Goal: Task Accomplishment & Management: Manage account settings

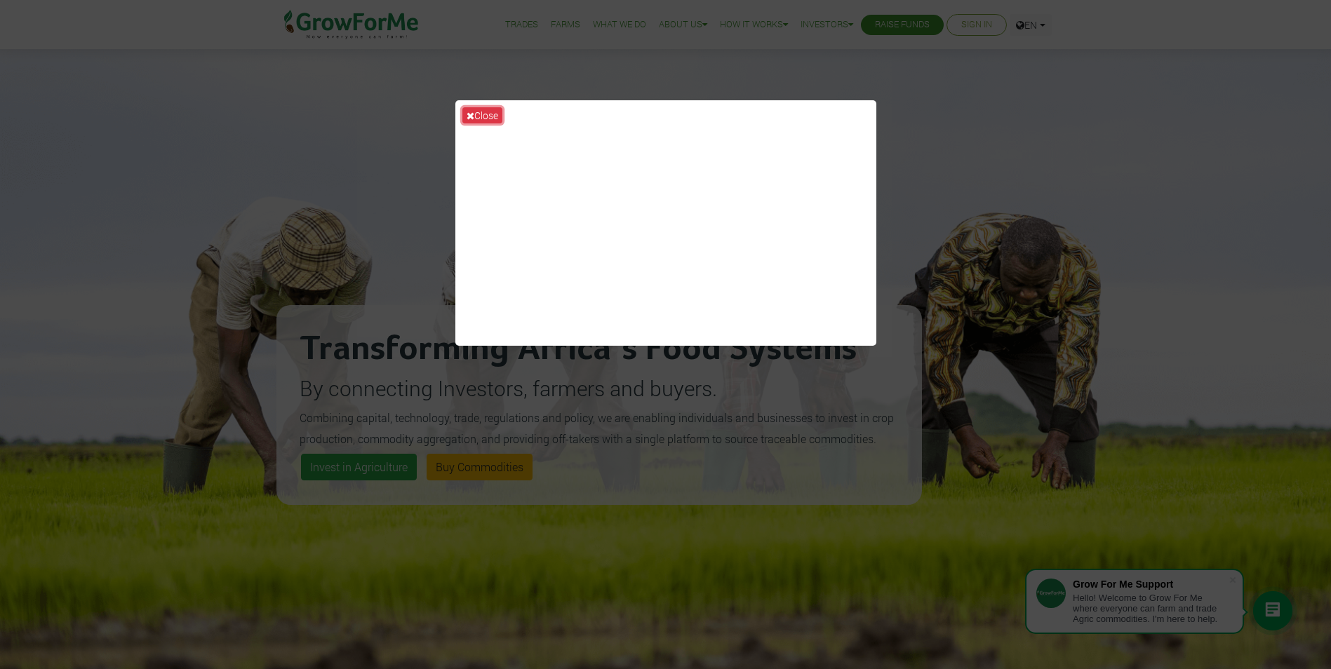
click at [493, 115] on button "Close" at bounding box center [482, 115] width 40 height 16
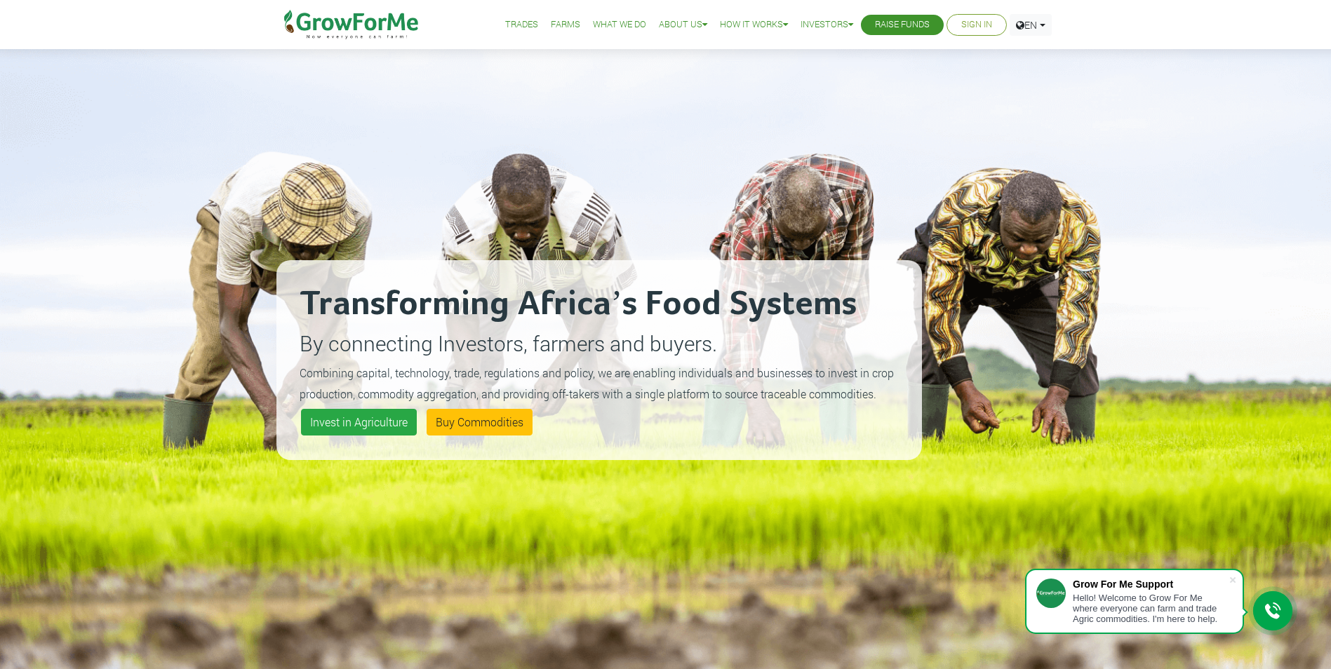
scroll to position [70, 0]
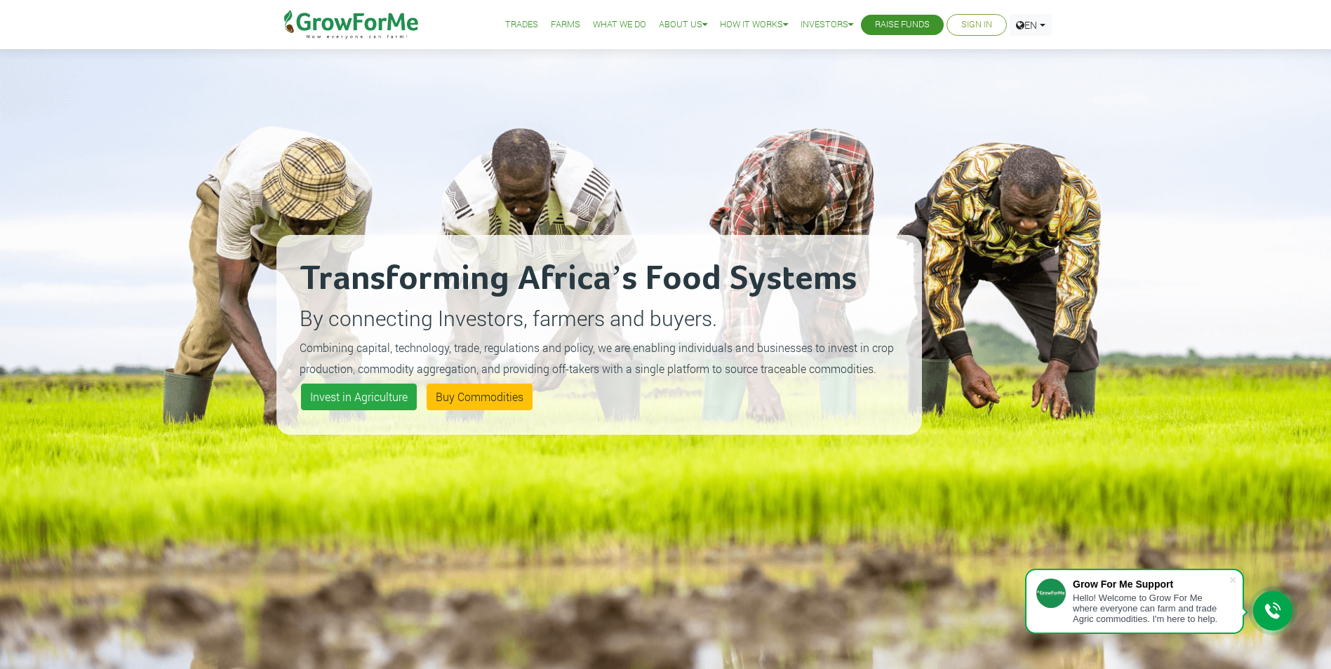
click at [990, 23] on li "Sign In" at bounding box center [976, 25] width 60 height 22
click at [966, 20] on link "Sign In" at bounding box center [976, 25] width 31 height 15
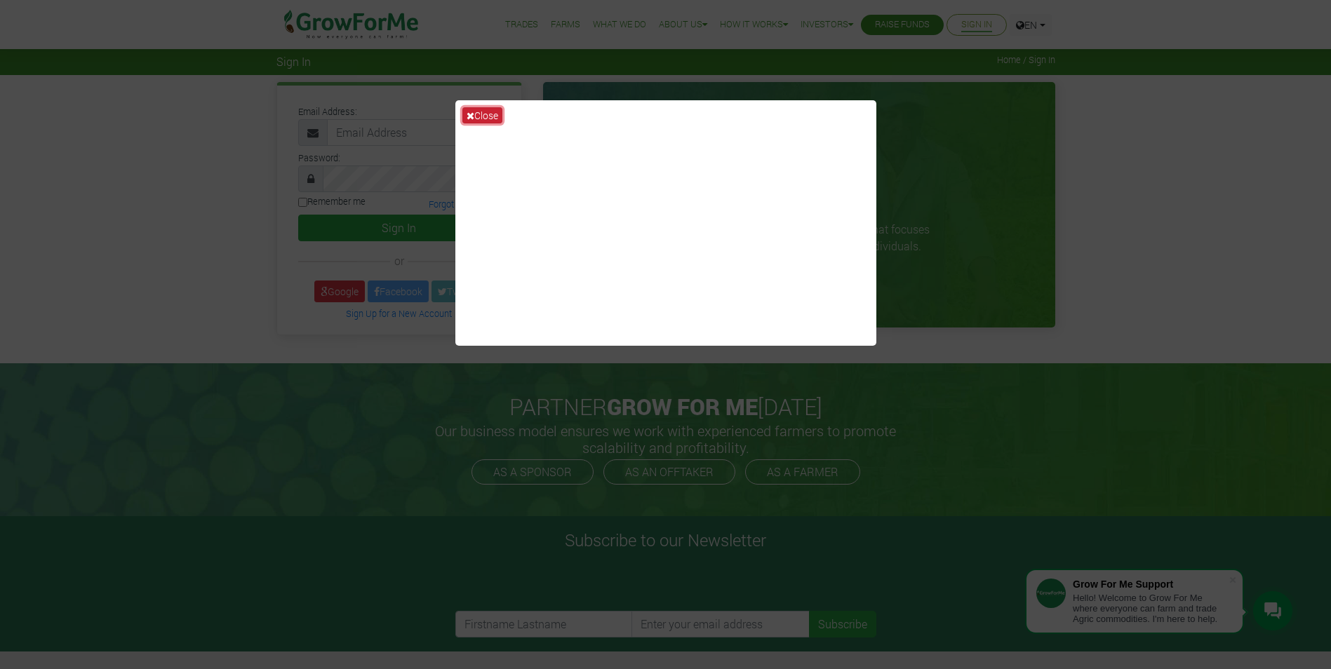
click at [478, 114] on button "Close" at bounding box center [482, 115] width 40 height 16
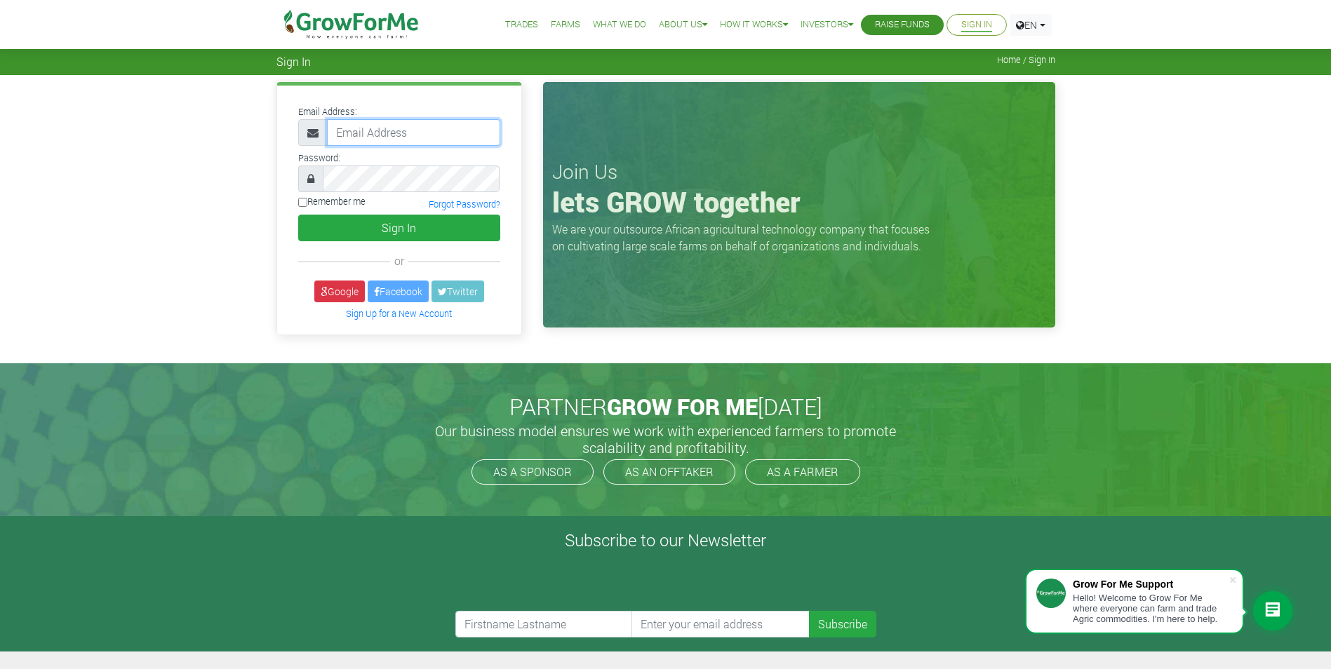
click at [388, 128] on input "email" at bounding box center [413, 132] width 173 height 27
paste input "233545544647@growforme.com"
type input "233545544647@growforme.com"
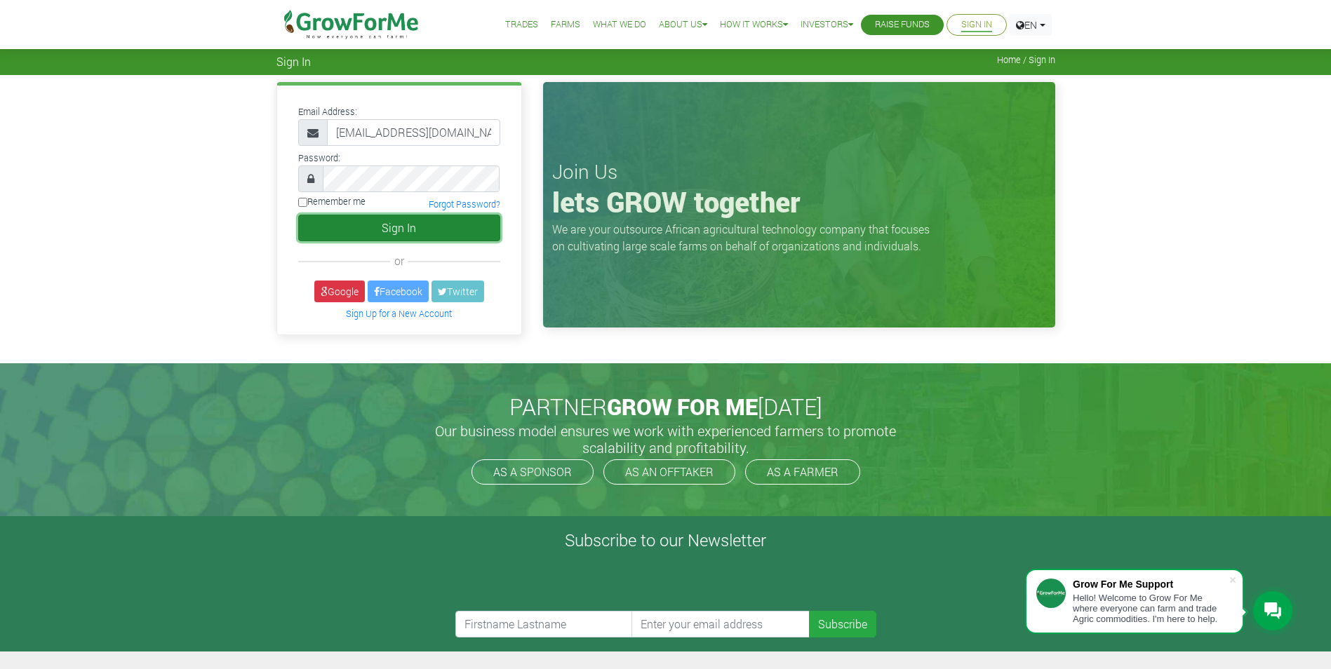
click at [375, 222] on button "Sign In" at bounding box center [399, 228] width 202 height 27
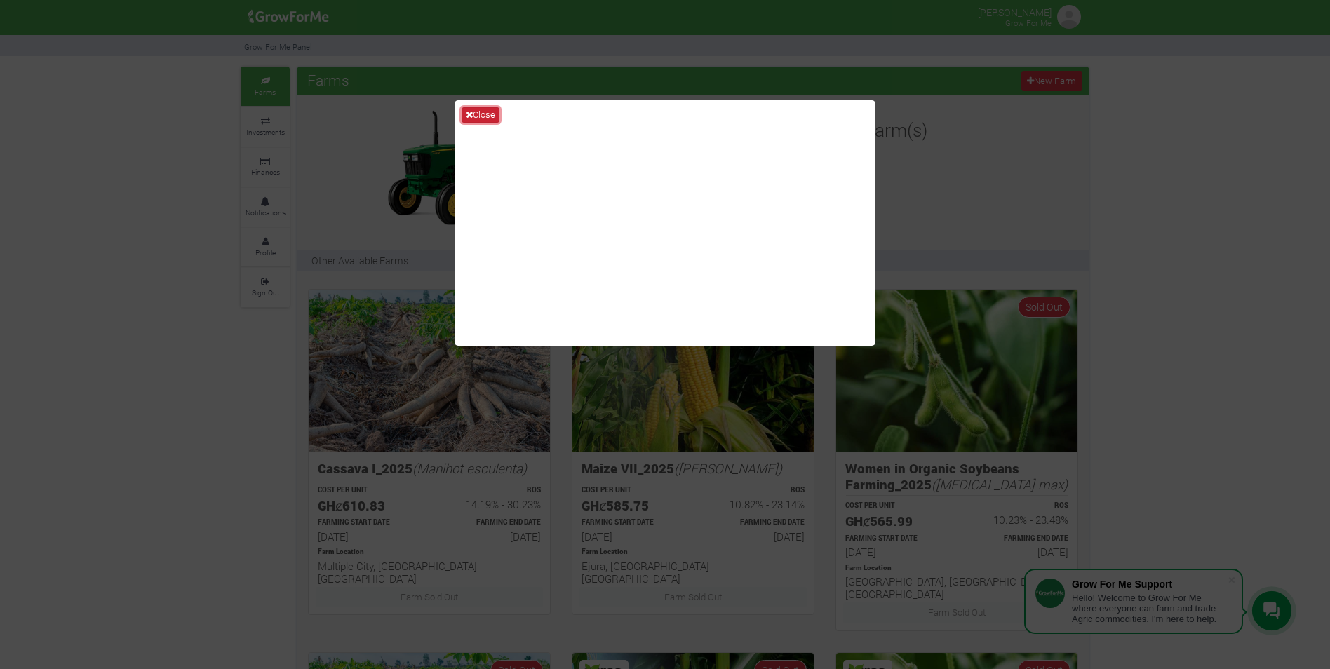
click at [476, 109] on button "Close" at bounding box center [481, 114] width 38 height 15
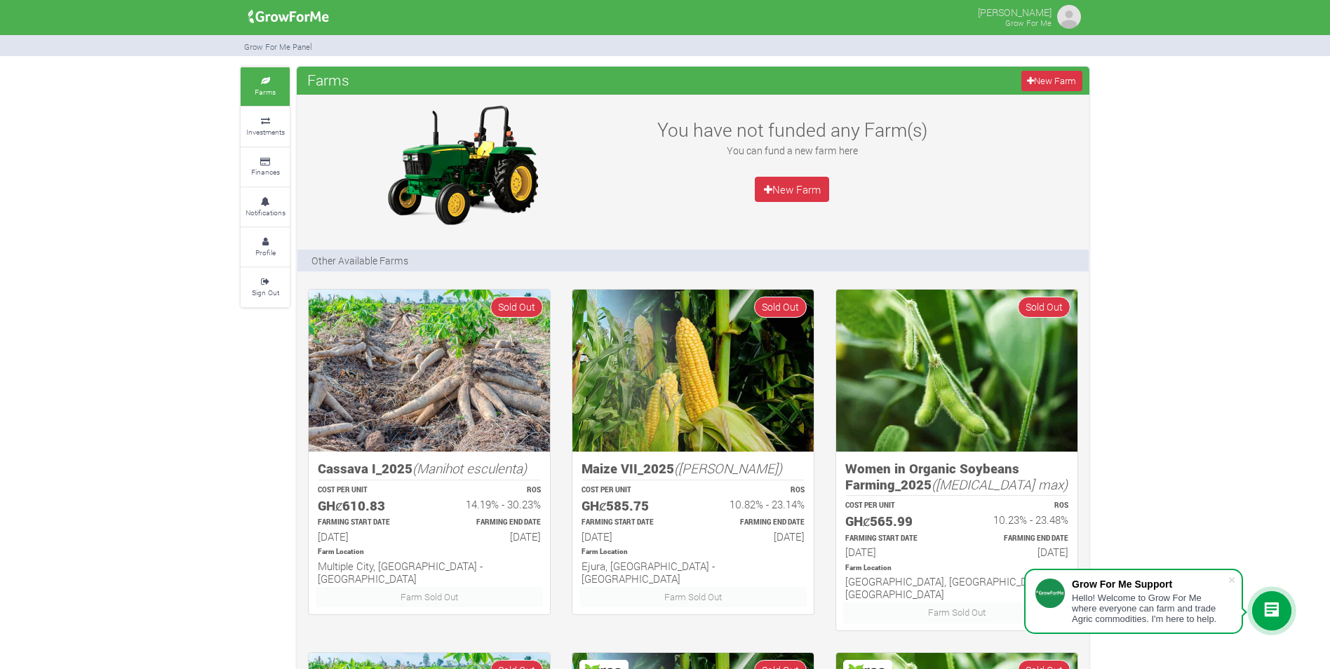
click at [1075, 15] on img at bounding box center [1069, 17] width 28 height 28
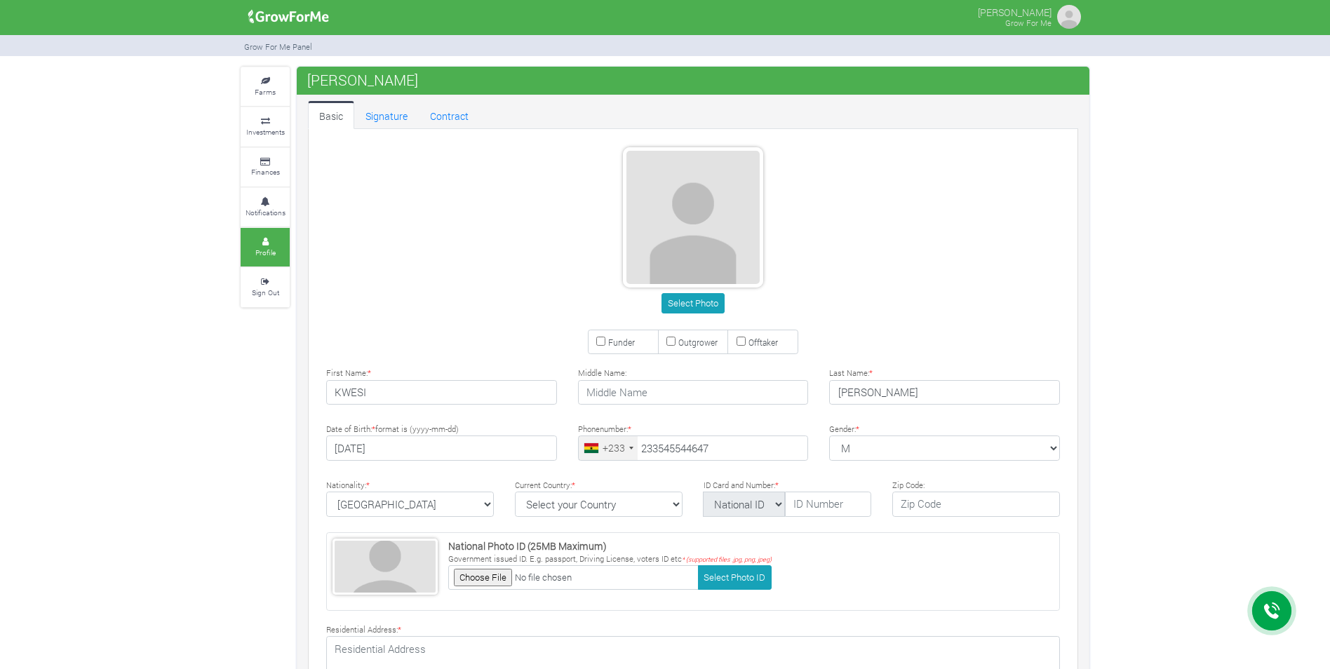
type input "54 554 4647"
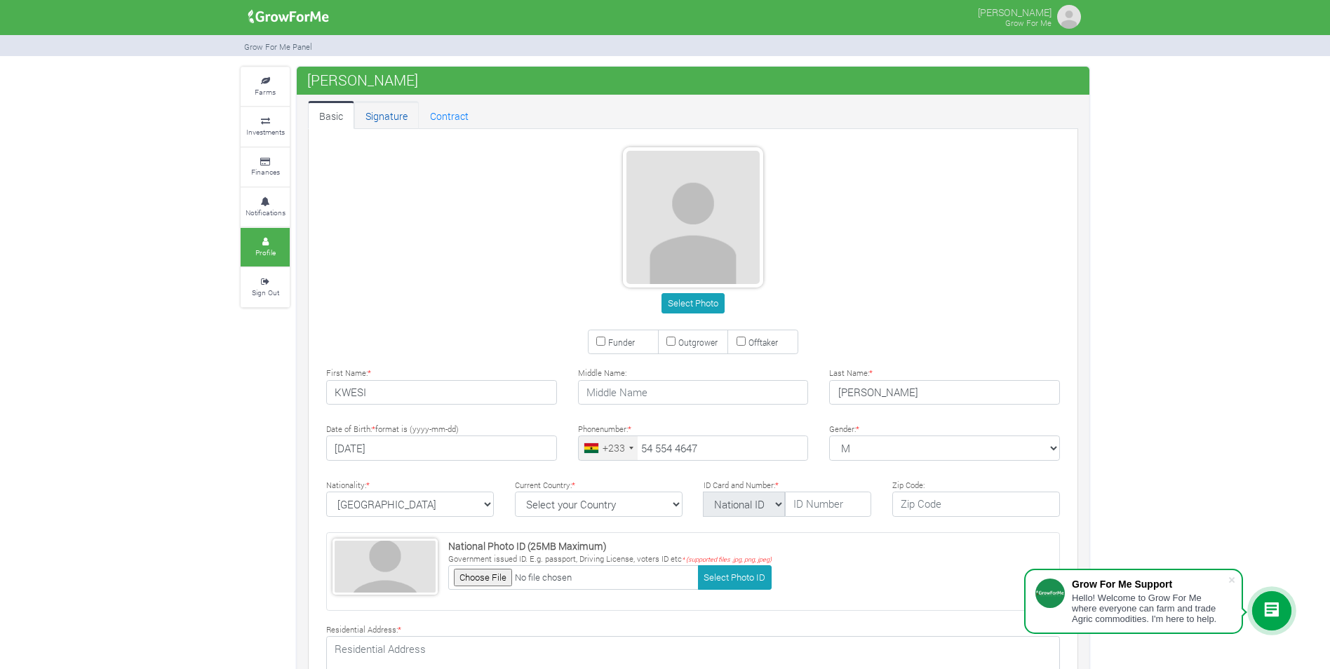
click at [386, 113] on link "Signature" at bounding box center [386, 115] width 65 height 28
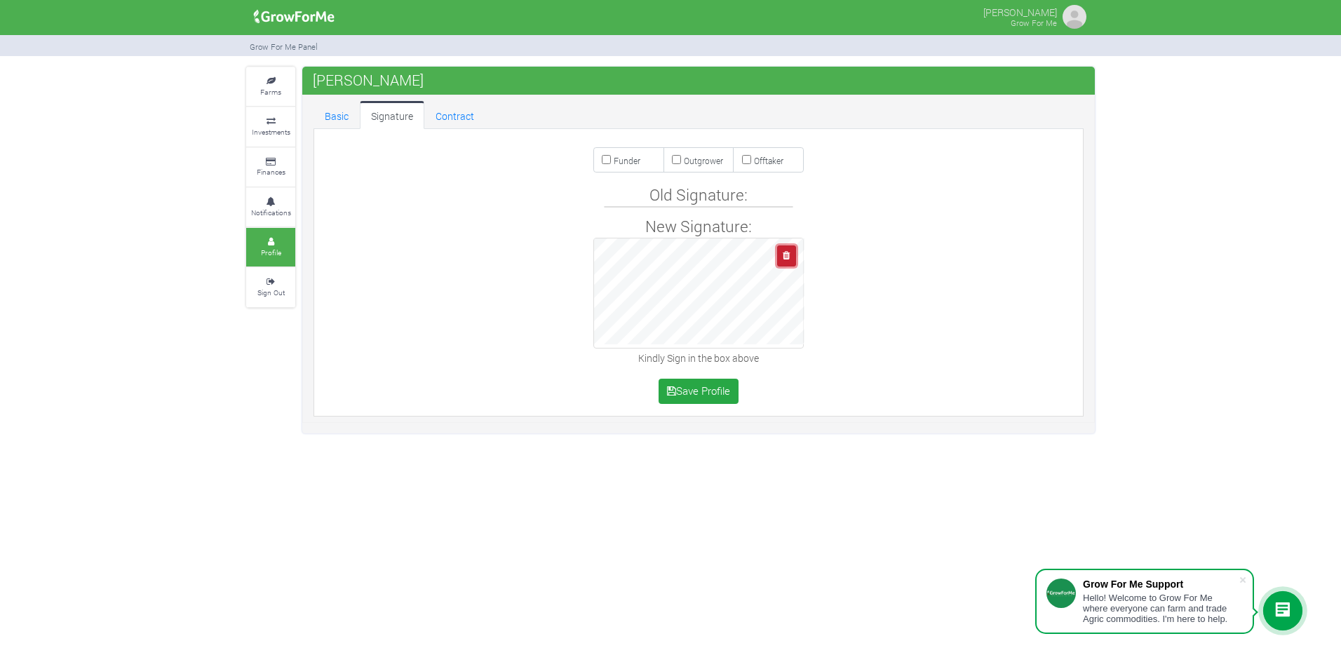
click at [787, 255] on icon "button" at bounding box center [786, 255] width 7 height 9
click at [269, 79] on icon at bounding box center [271, 81] width 42 height 7
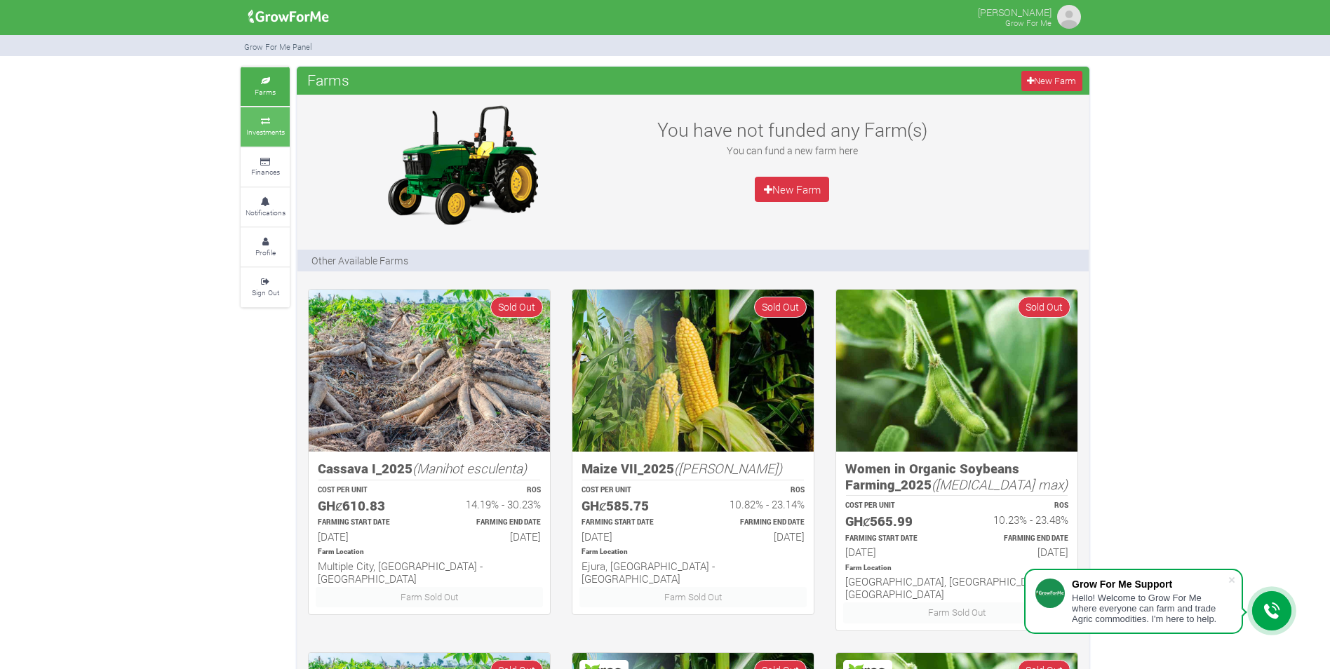
click at [251, 119] on icon at bounding box center [265, 121] width 42 height 7
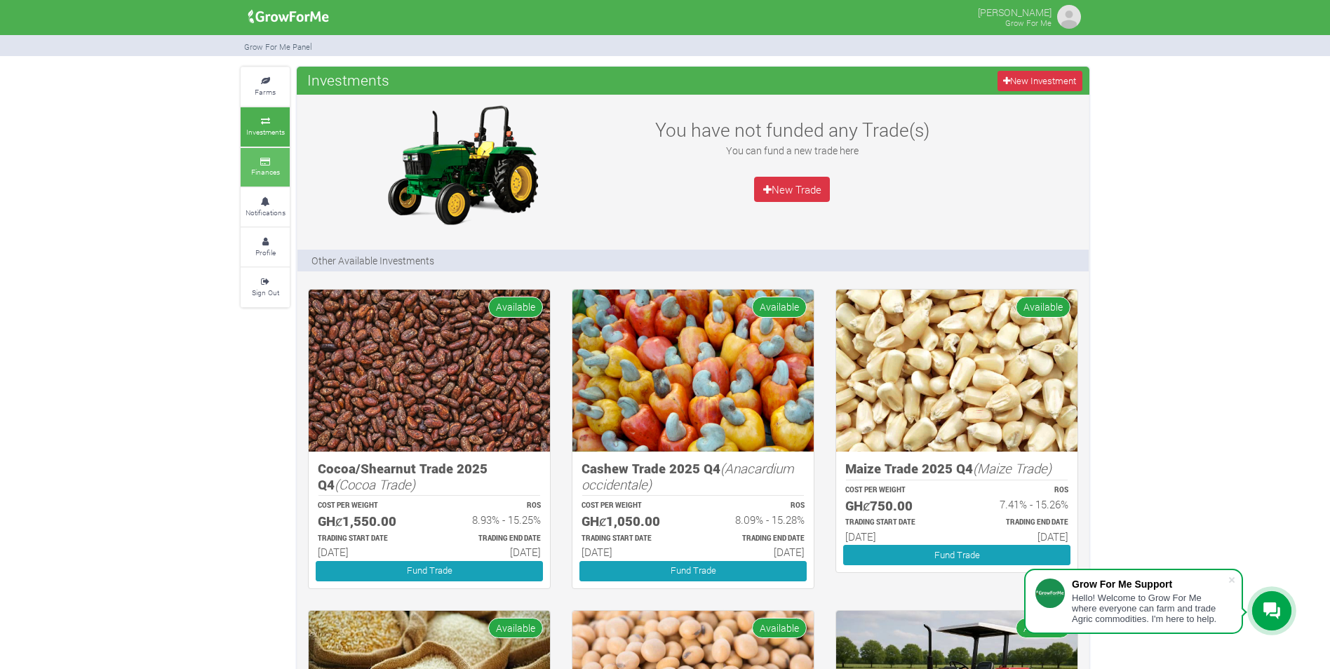
click at [263, 164] on icon at bounding box center [265, 162] width 42 height 7
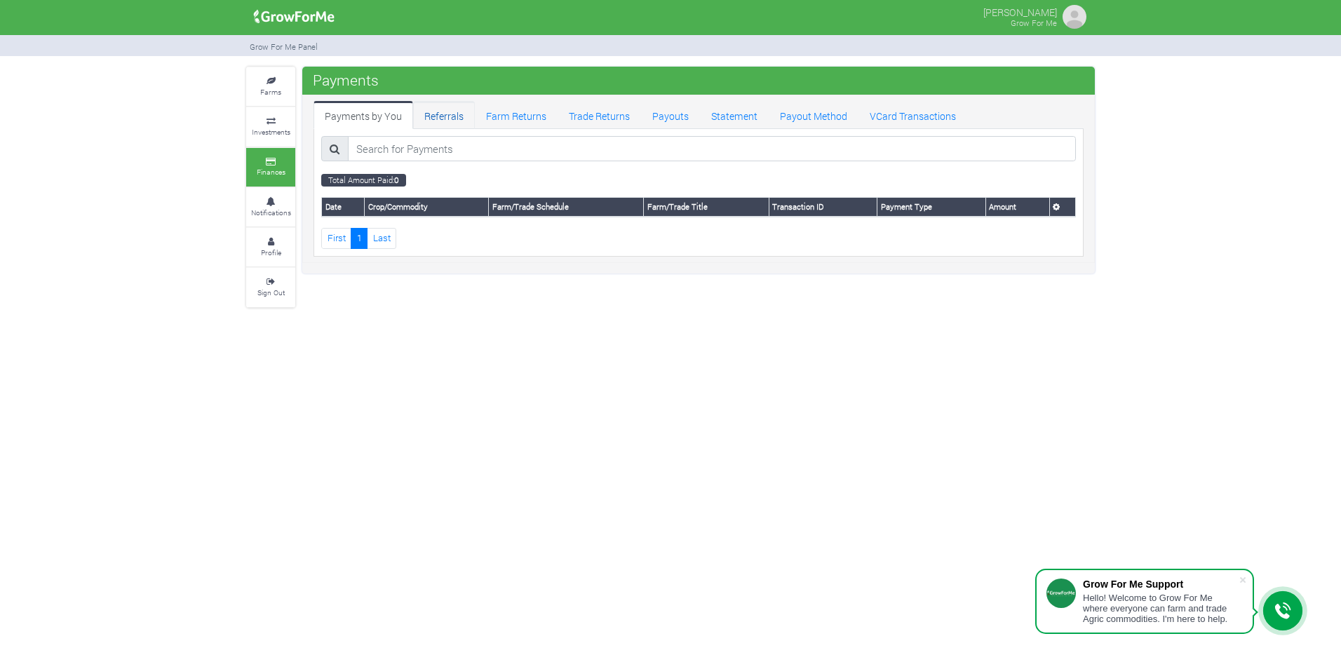
click at [452, 112] on link "Referrals" at bounding box center [444, 115] width 62 height 28
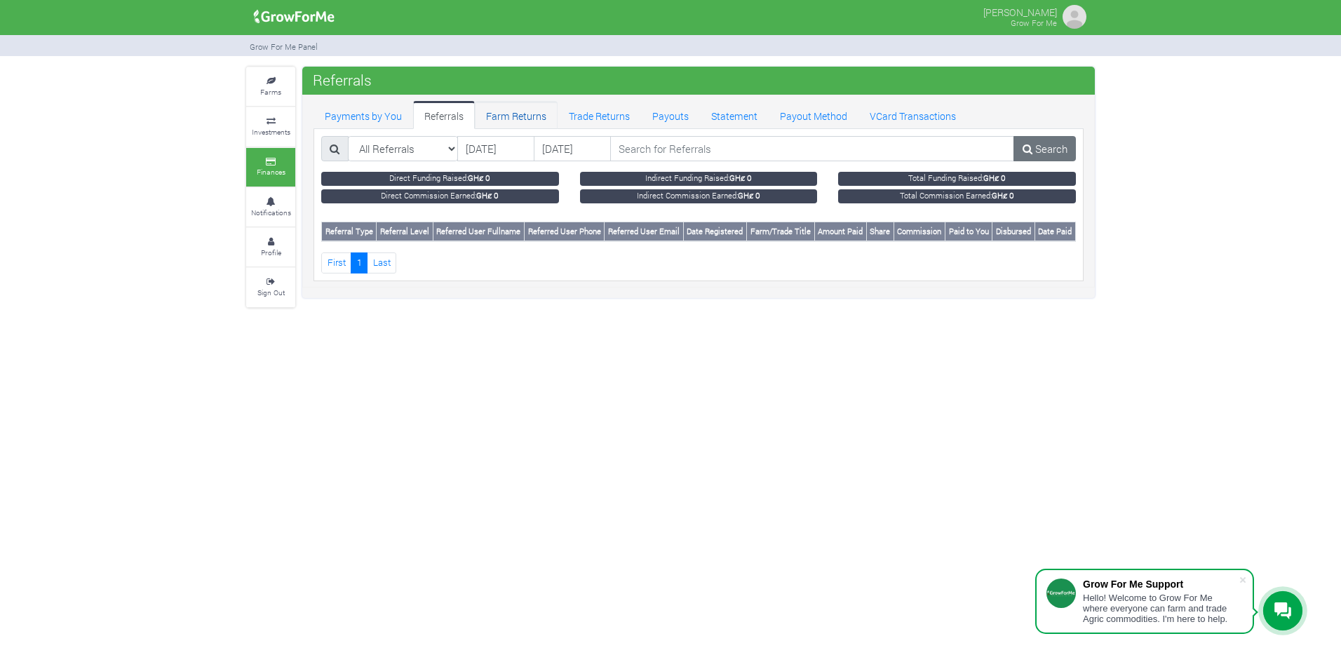
click at [495, 114] on link "Farm Returns" at bounding box center [516, 115] width 83 height 28
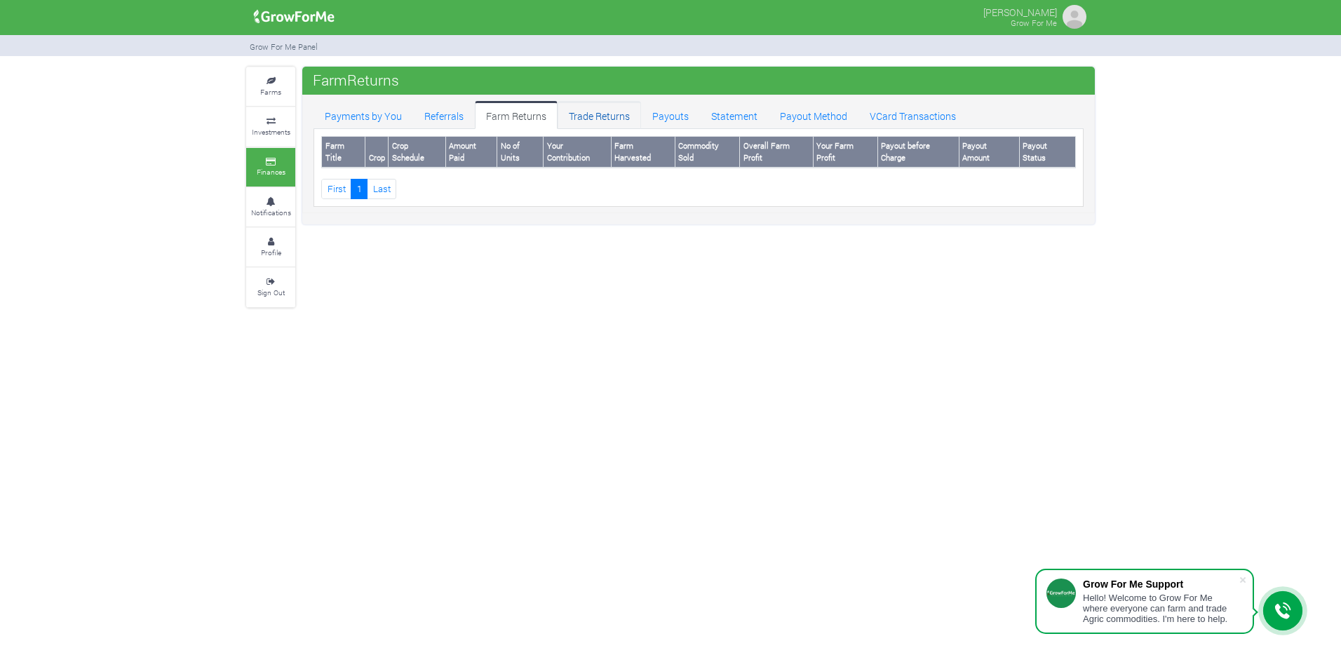
click at [619, 112] on link "Trade Returns" at bounding box center [599, 115] width 83 height 28
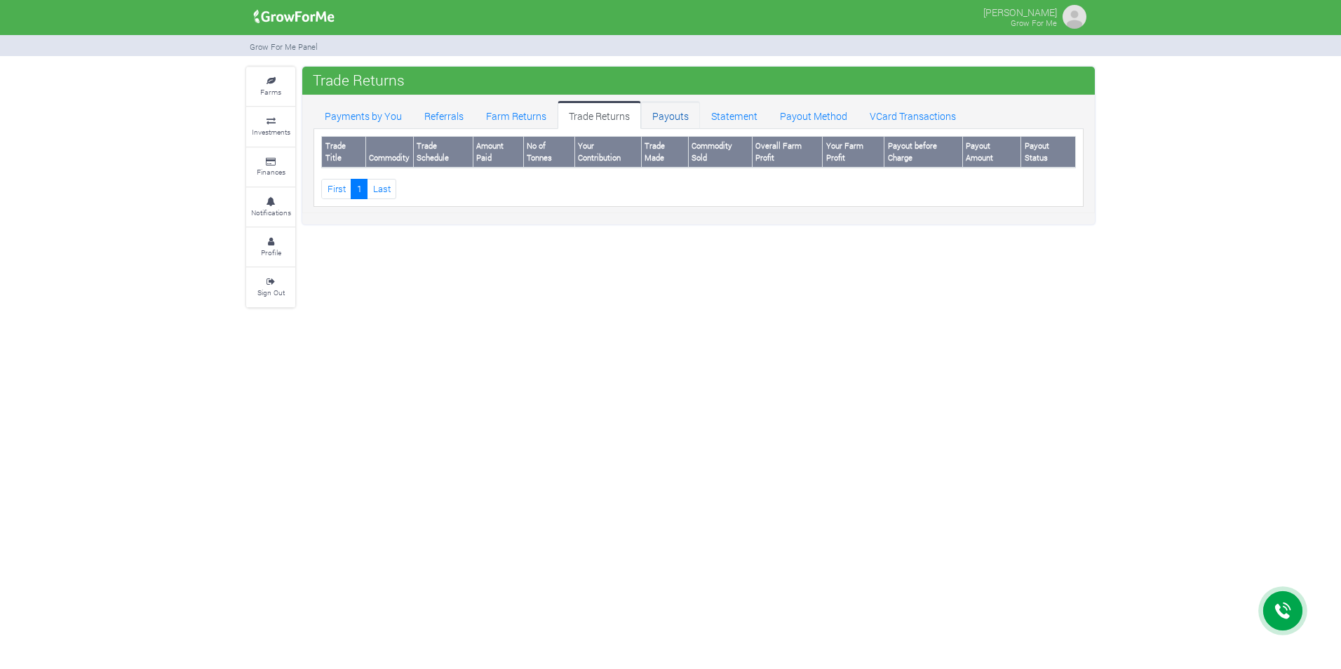
click at [667, 107] on link "Payouts" at bounding box center [670, 115] width 59 height 28
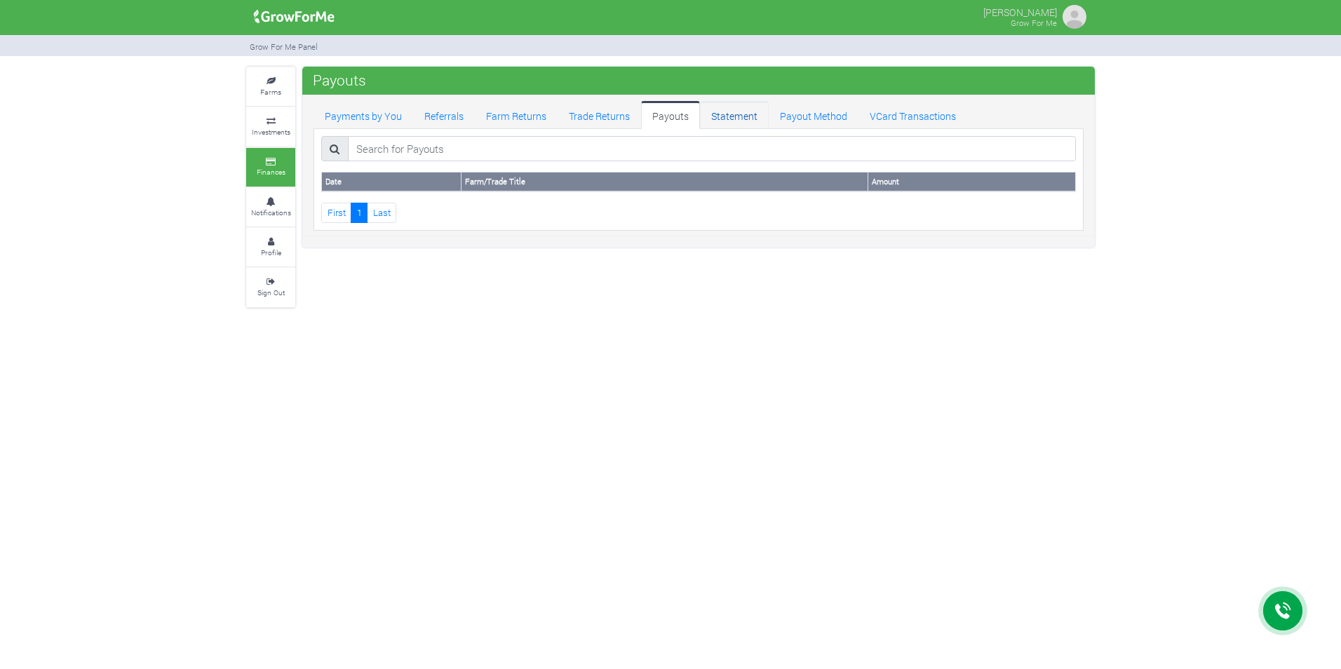
click at [710, 111] on link "Statement" at bounding box center [734, 115] width 69 height 28
click at [453, 121] on link "Referrals" at bounding box center [444, 115] width 62 height 28
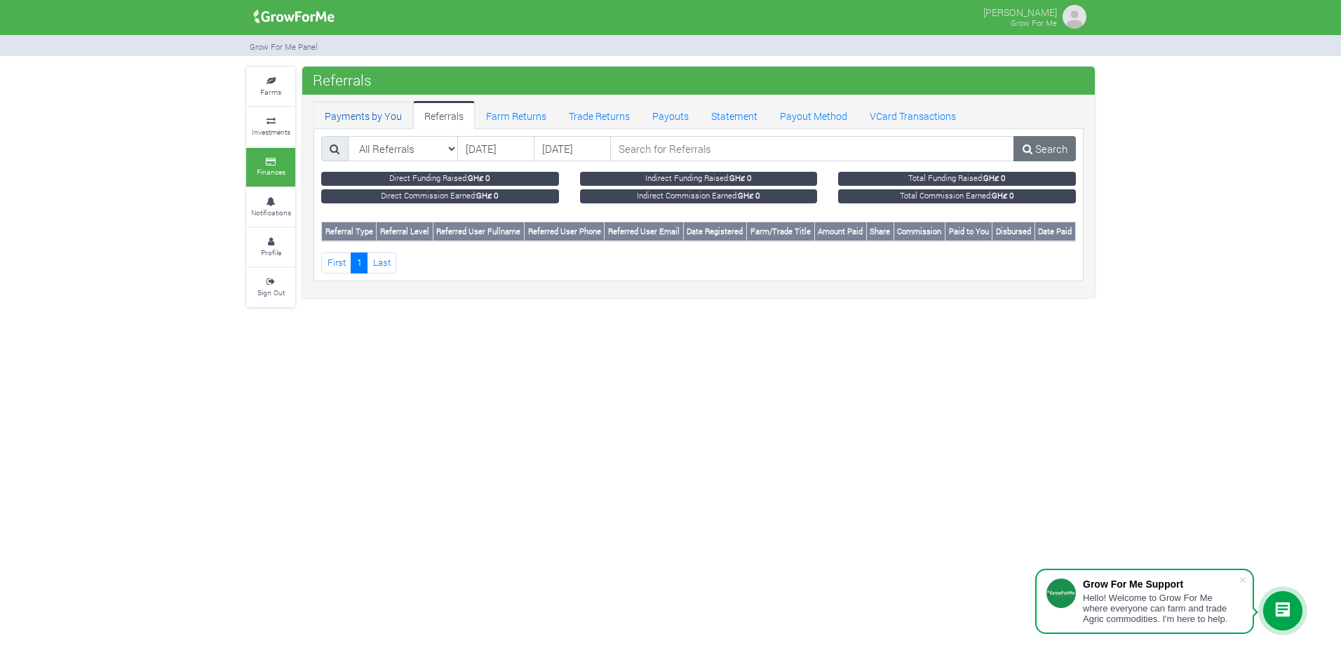
click at [378, 116] on link "Payments by You" at bounding box center [364, 115] width 100 height 28
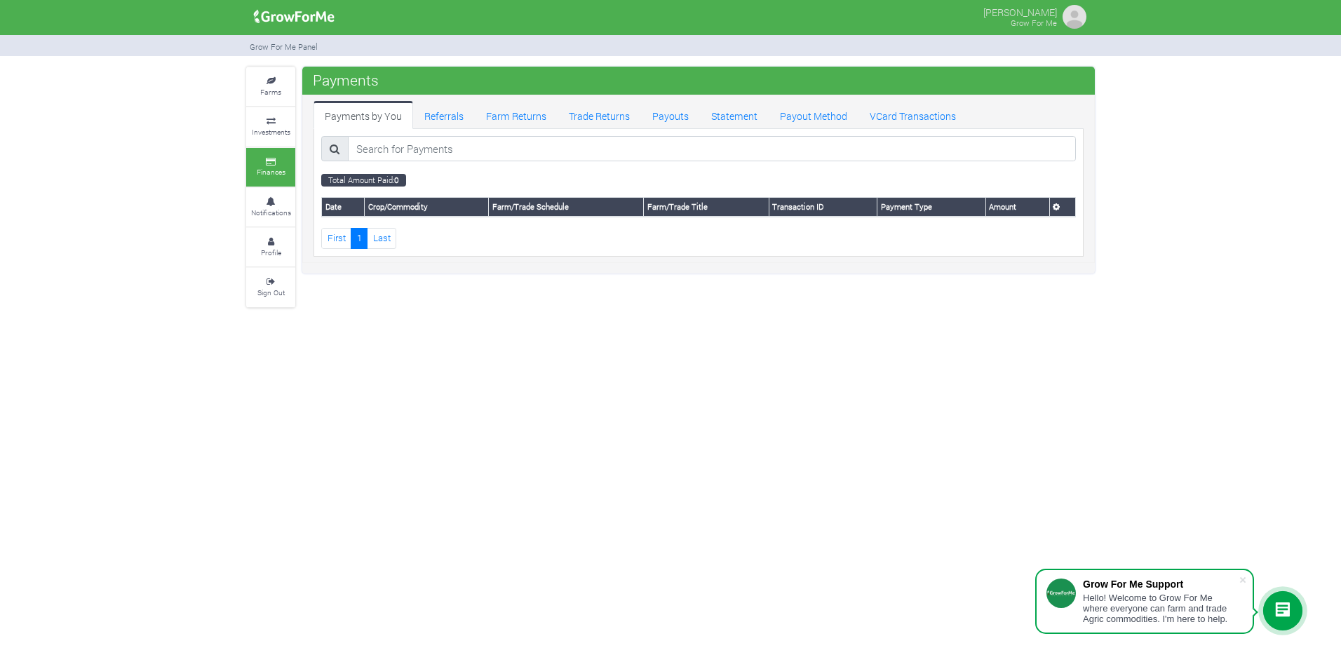
click at [321, 48] on div "Grow For Me Panel" at bounding box center [671, 46] width 870 height 22
click at [295, 51] on small "Grow For Me Panel" at bounding box center [284, 46] width 68 height 11
click at [293, 53] on div "Grow For Me Panel" at bounding box center [283, 46] width 75 height 22
click at [748, 100] on div "Payments by You Referrals Farm Returns Trade Returns Payouts Statement Payout M…" at bounding box center [698, 179] width 793 height 168
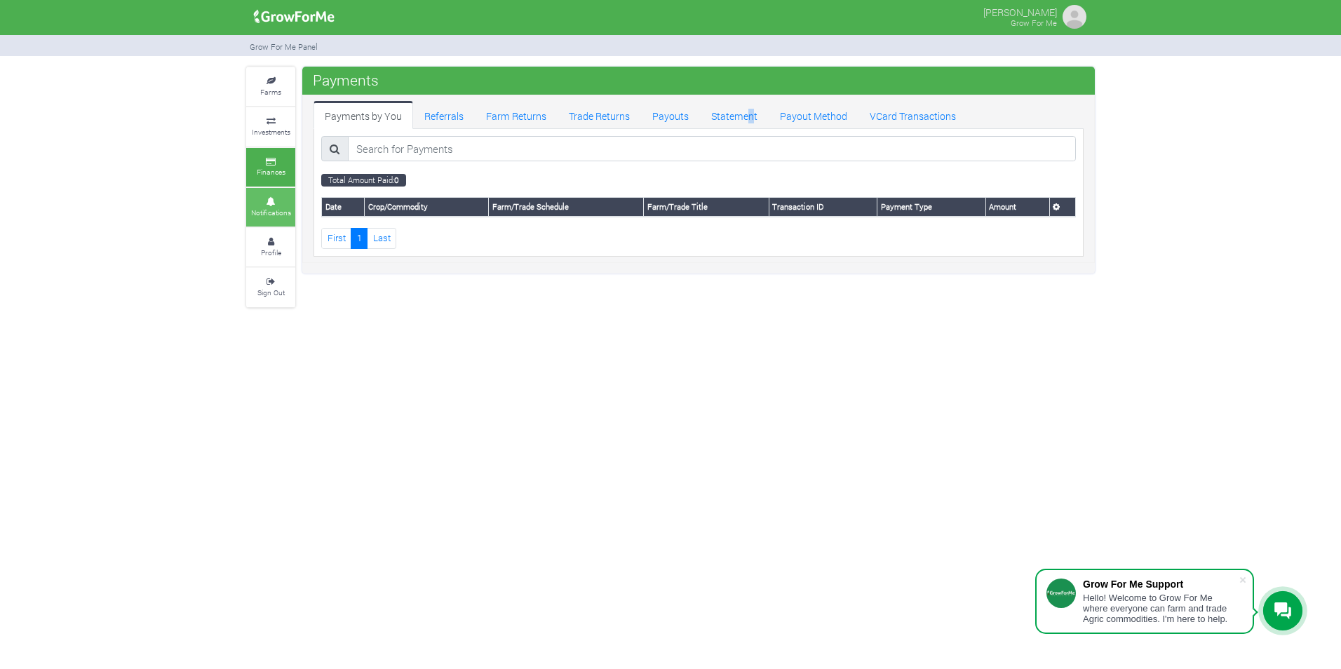
click at [278, 208] on small "Notifications" at bounding box center [271, 213] width 40 height 10
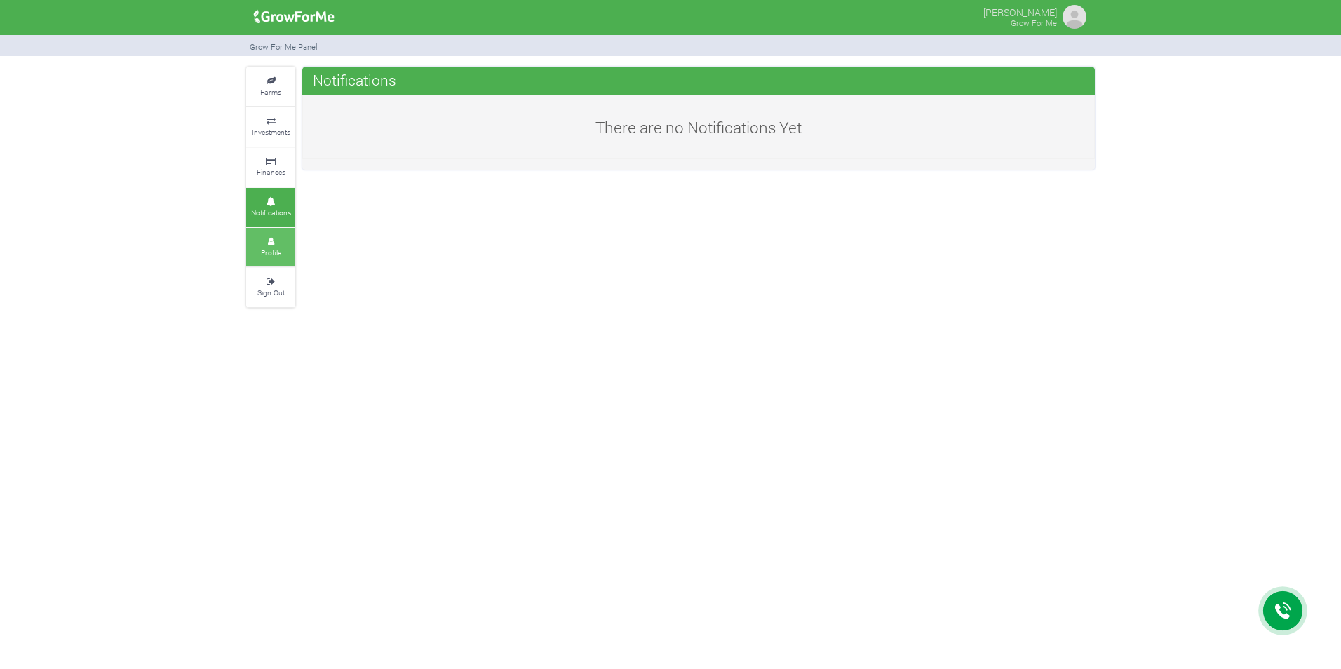
click at [275, 255] on small "Profile" at bounding box center [271, 253] width 20 height 10
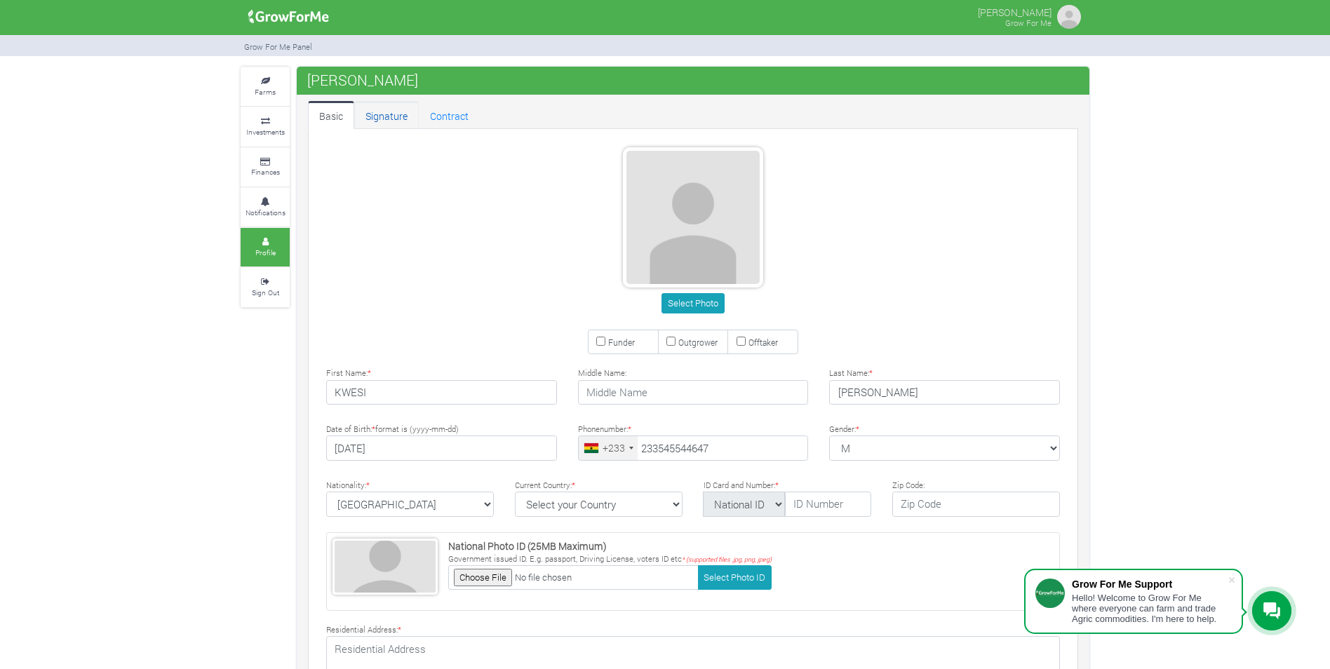
type input "54 554 4647"
click at [454, 118] on link "Contract" at bounding box center [449, 115] width 61 height 28
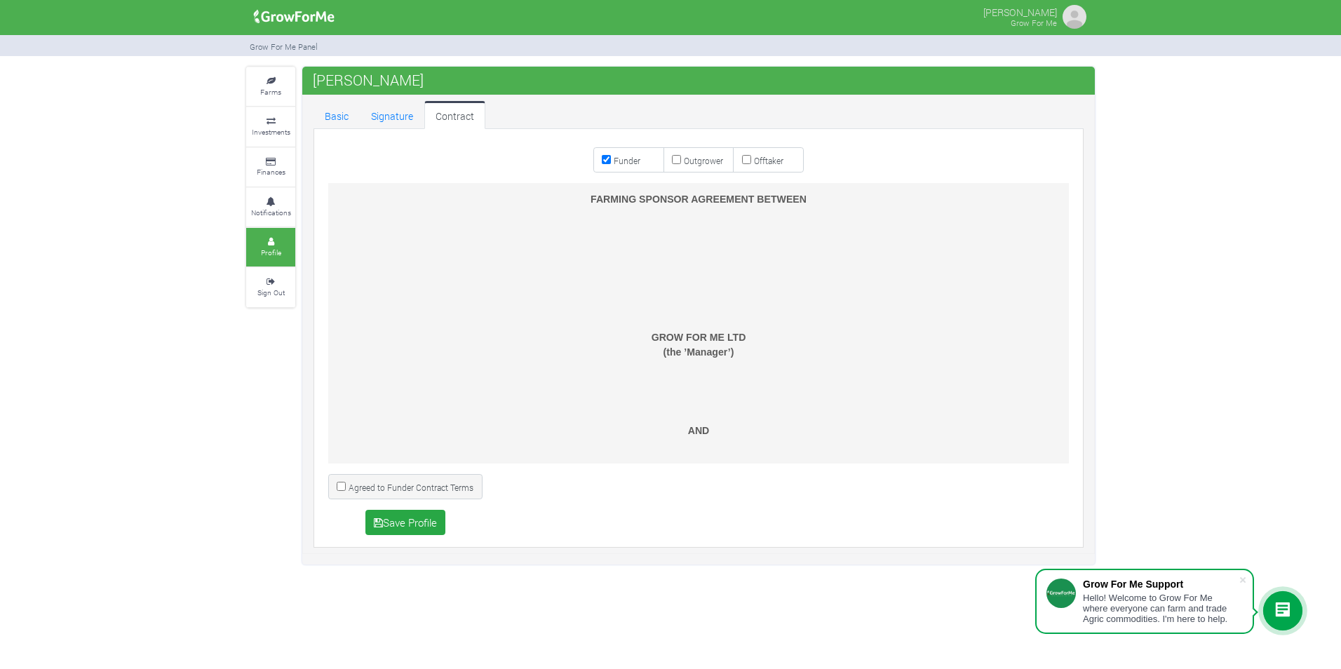
click at [519, 147] on div "Funder Outgrower Offtaker FARMING SPONSOR AGREEMENT BETWEEN GROW FOR ME LTD (th…" at bounding box center [699, 338] width 776 height 404
click at [267, 85] on link "Farms" at bounding box center [270, 86] width 49 height 39
